Goal: Transaction & Acquisition: Subscribe to service/newsletter

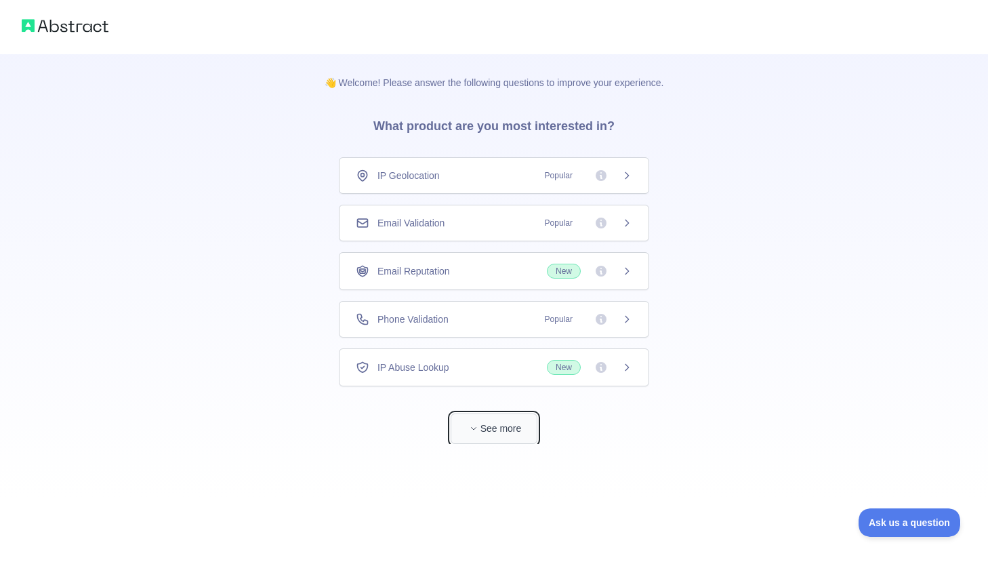
click at [512, 431] on button "See more" at bounding box center [494, 428] width 87 height 30
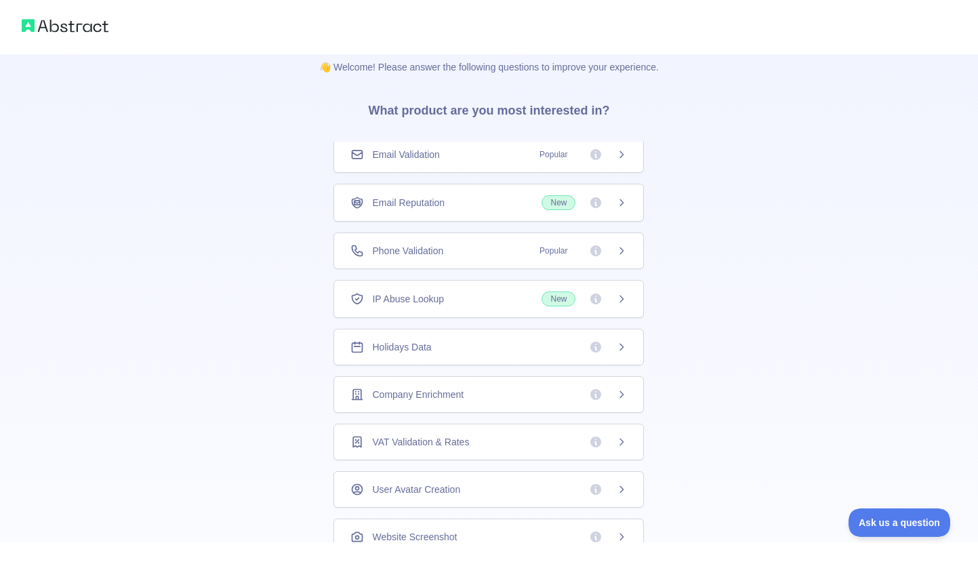
scroll to position [16, 0]
click at [616, 485] on icon at bounding box center [621, 488] width 11 height 11
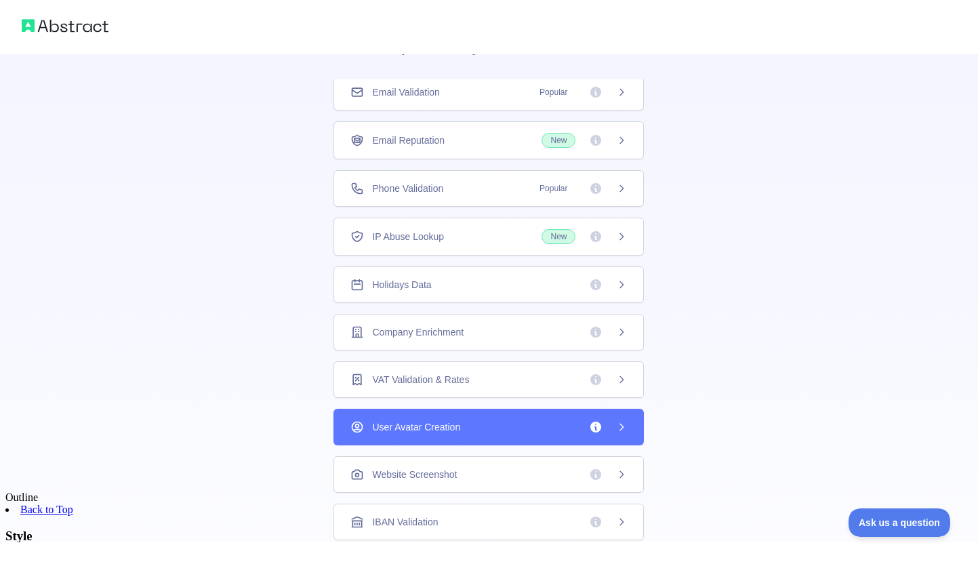
scroll to position [87, 0]
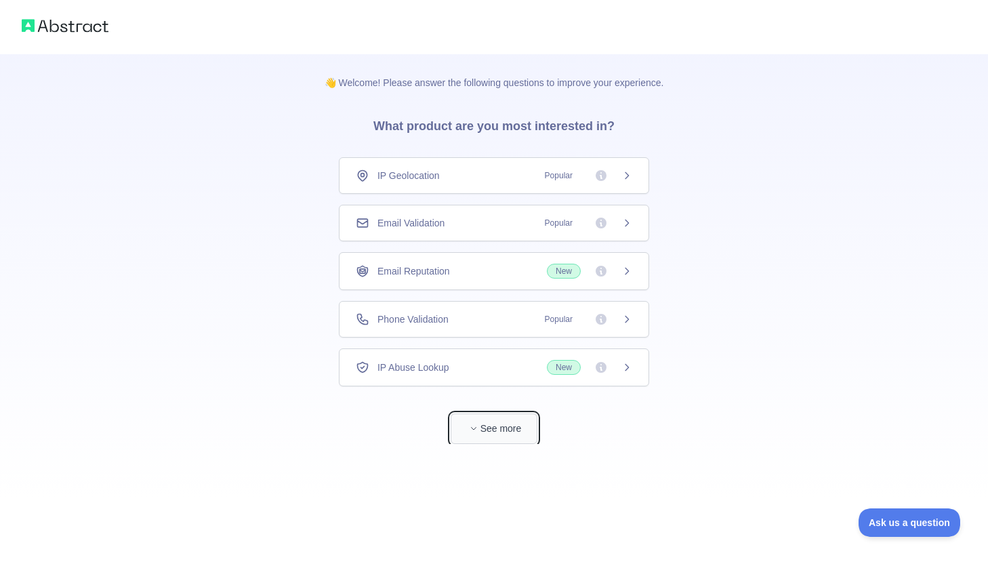
click at [510, 426] on button "See more" at bounding box center [494, 428] width 87 height 30
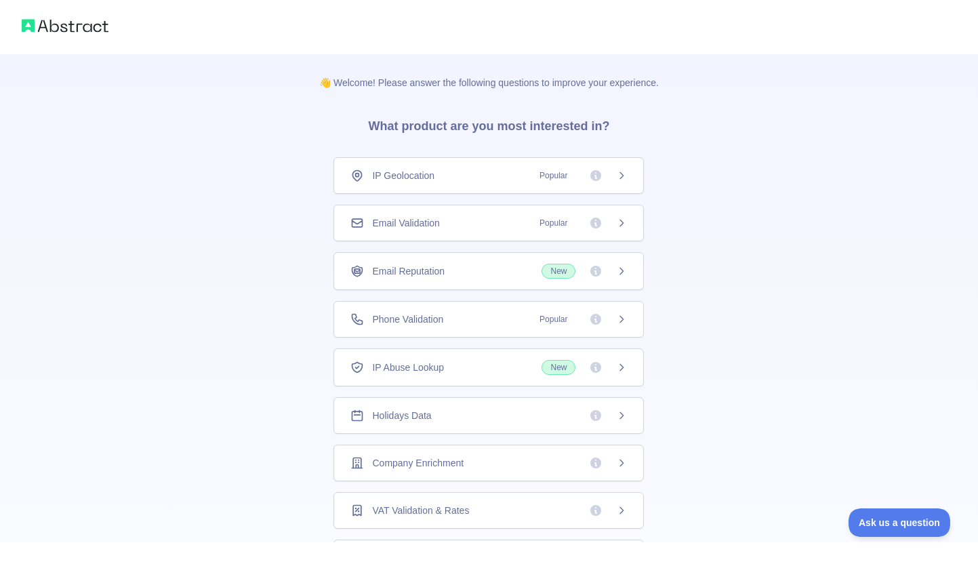
click at [443, 463] on span "Company Enrichment" at bounding box center [417, 463] width 91 height 14
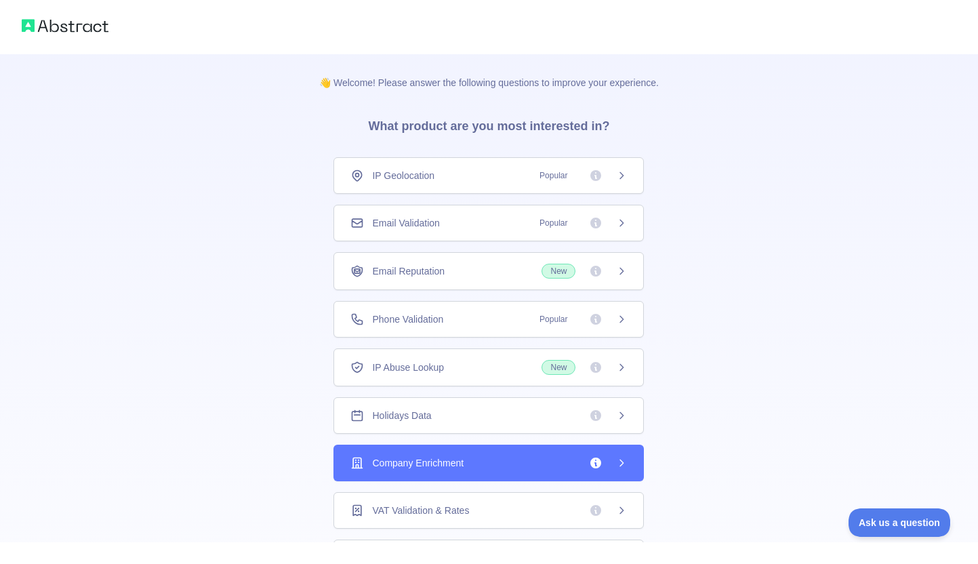
scroll to position [53, 0]
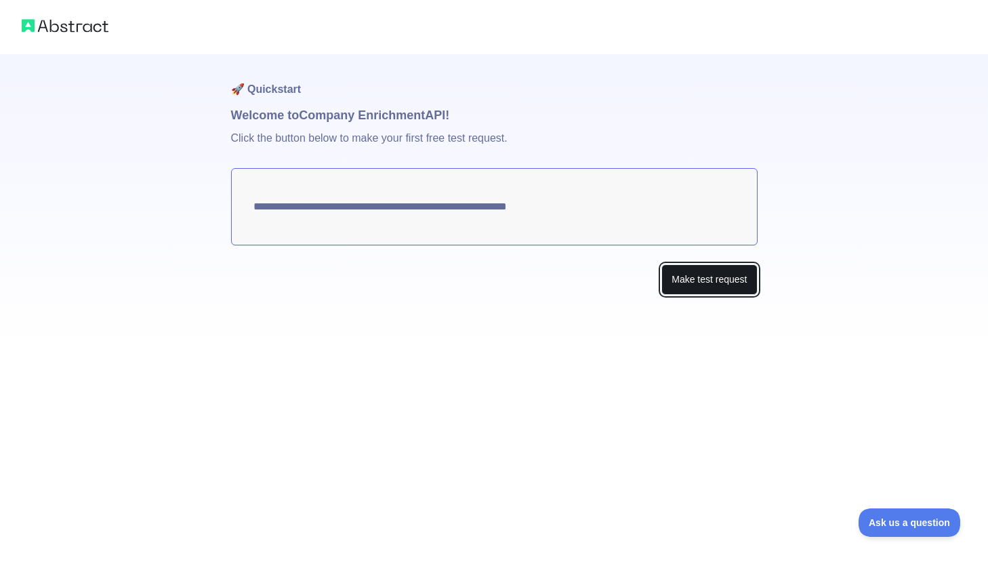
click at [666, 281] on button "Make test request" at bounding box center [709, 279] width 96 height 30
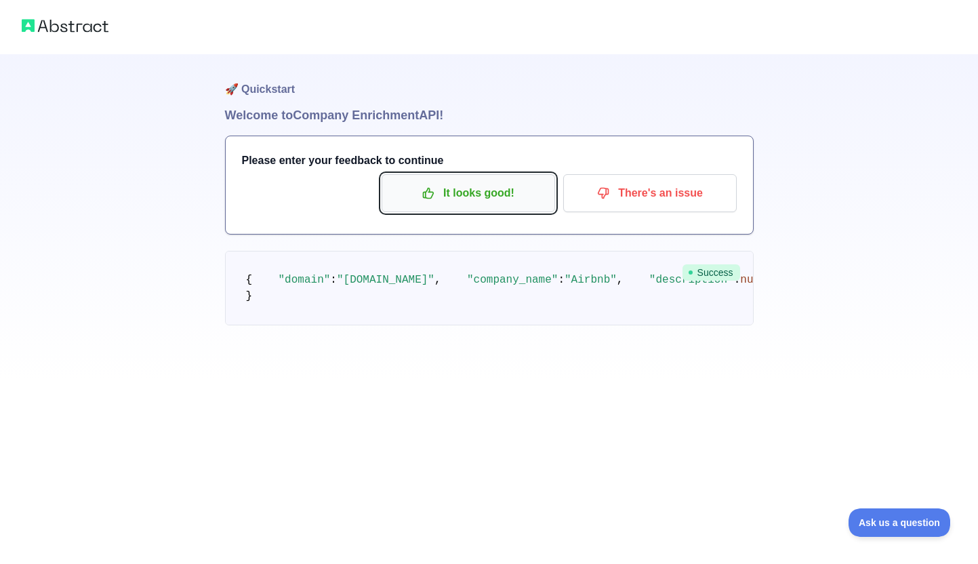
click at [491, 186] on p "It looks good!" at bounding box center [468, 193] width 153 height 23
